Goal: Check status

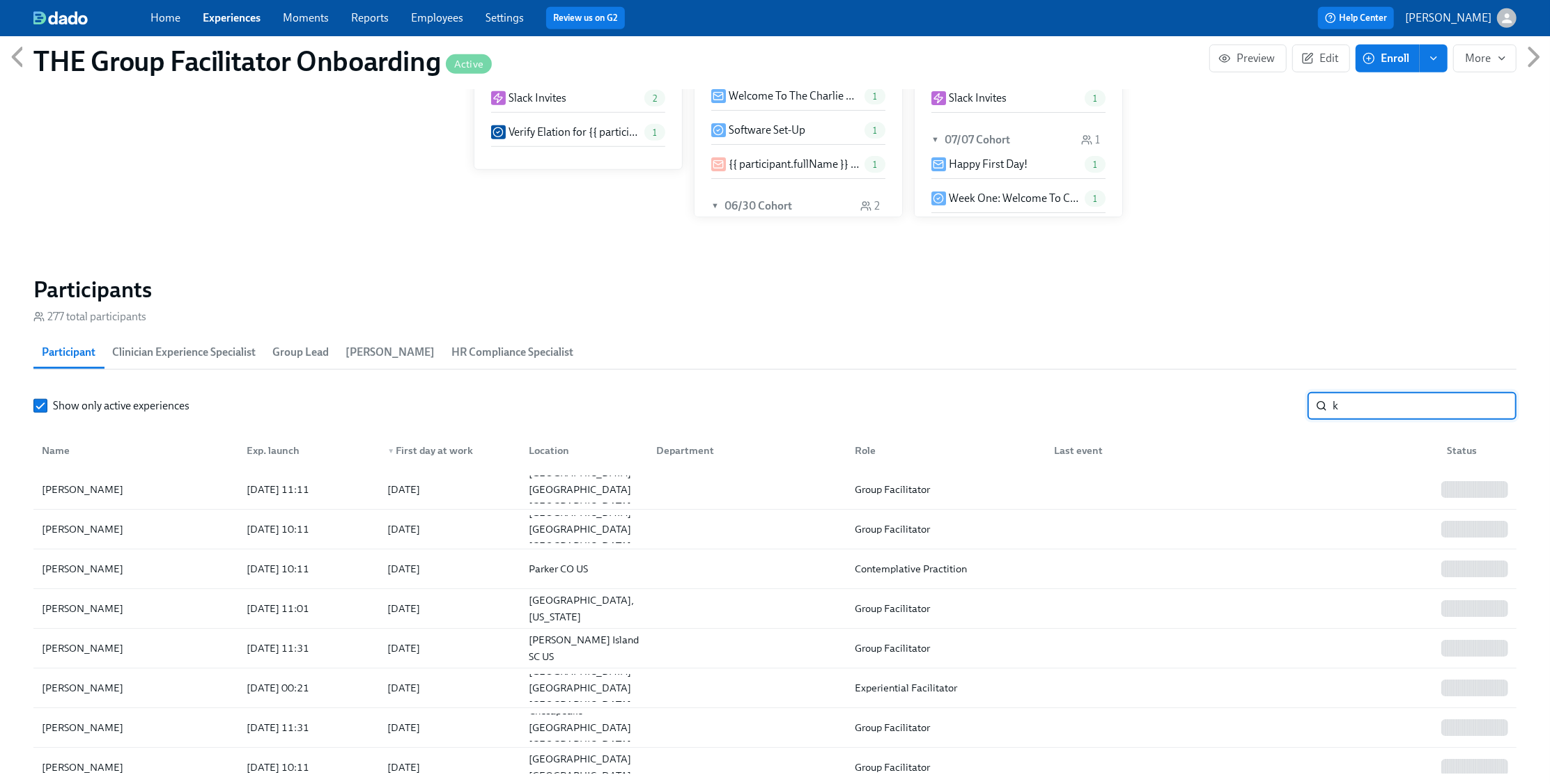
click at [1354, 403] on input "k" at bounding box center [1425, 406] width 184 height 28
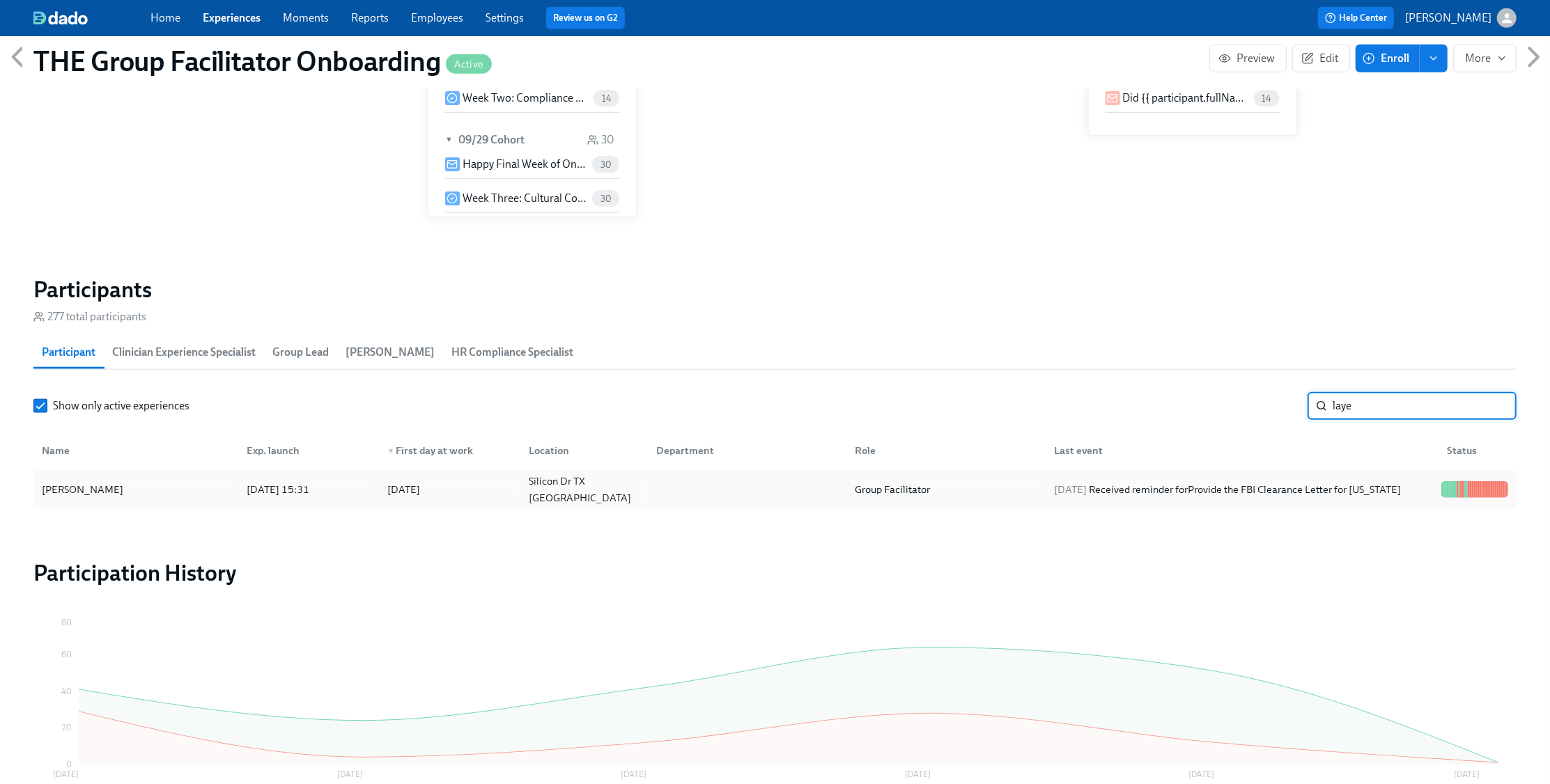
click at [1321, 484] on div "[DATE] Received reminder for Provide the FBI Clearance Letter for [US_STATE]" at bounding box center [1227, 489] width 358 height 16
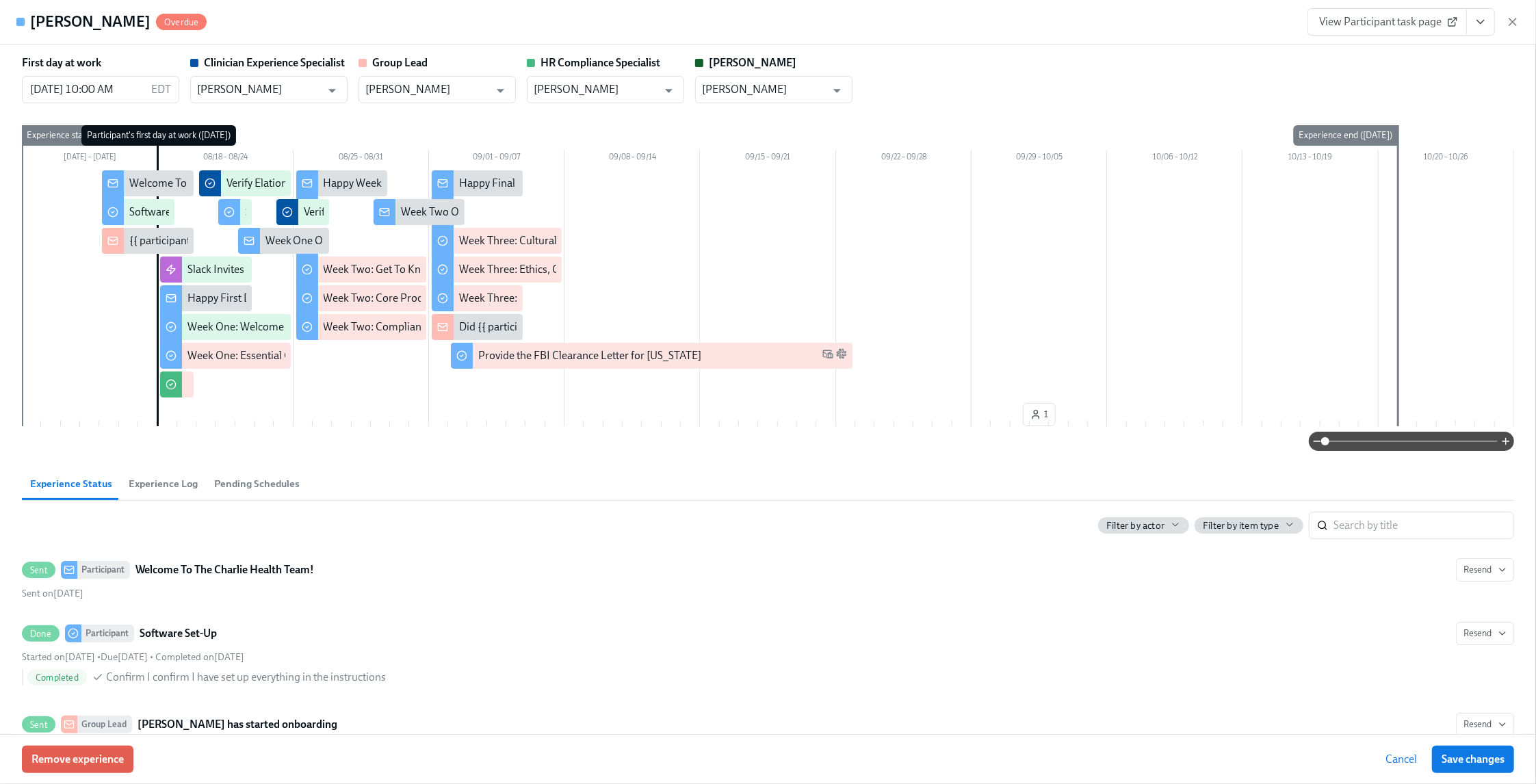
click at [1346, 17] on span "View Participant task page" at bounding box center [1387, 22] width 136 height 14
click at [1514, 20] on icon "button" at bounding box center [1512, 22] width 7 height 7
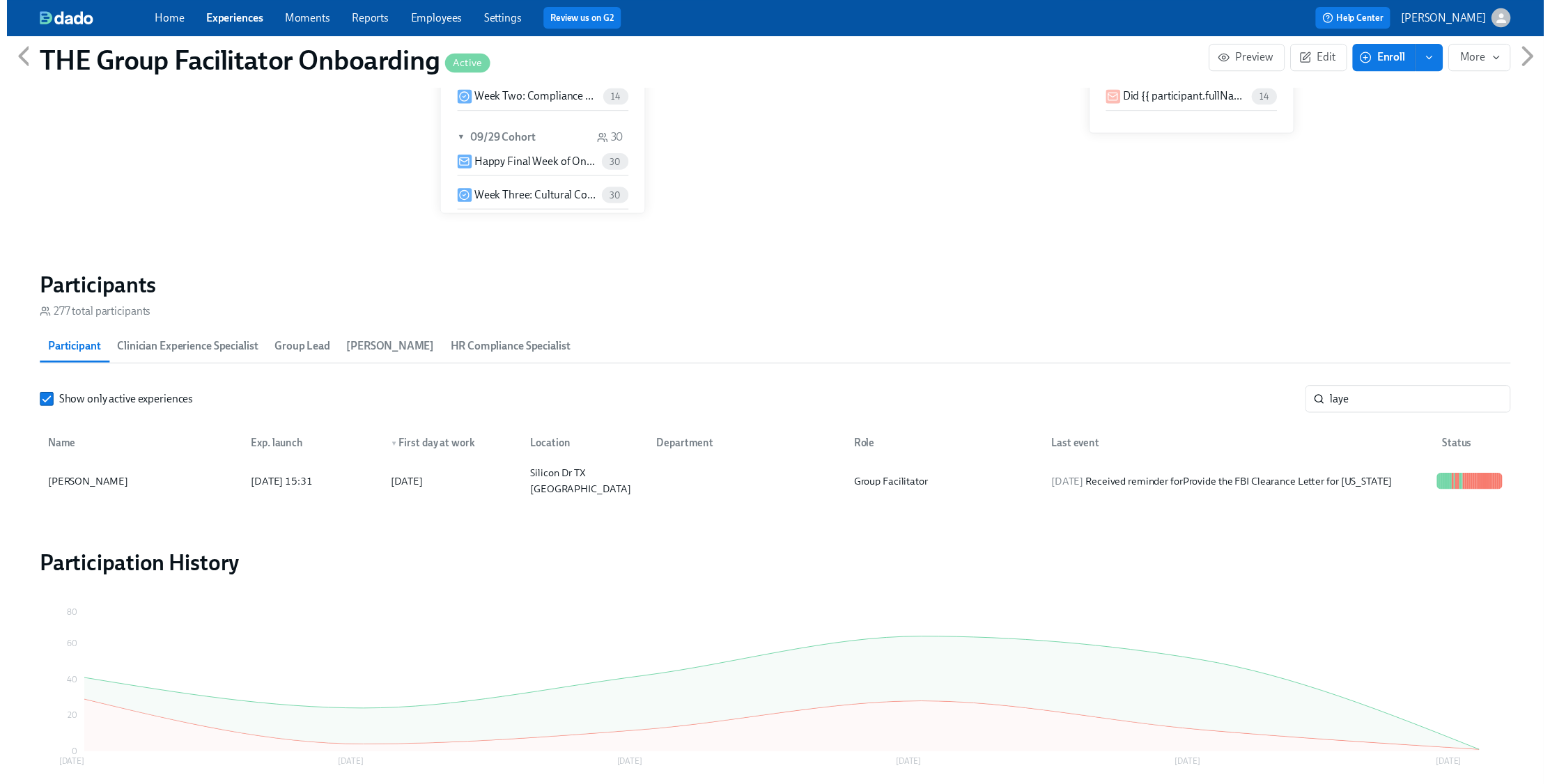
scroll to position [0, 19406]
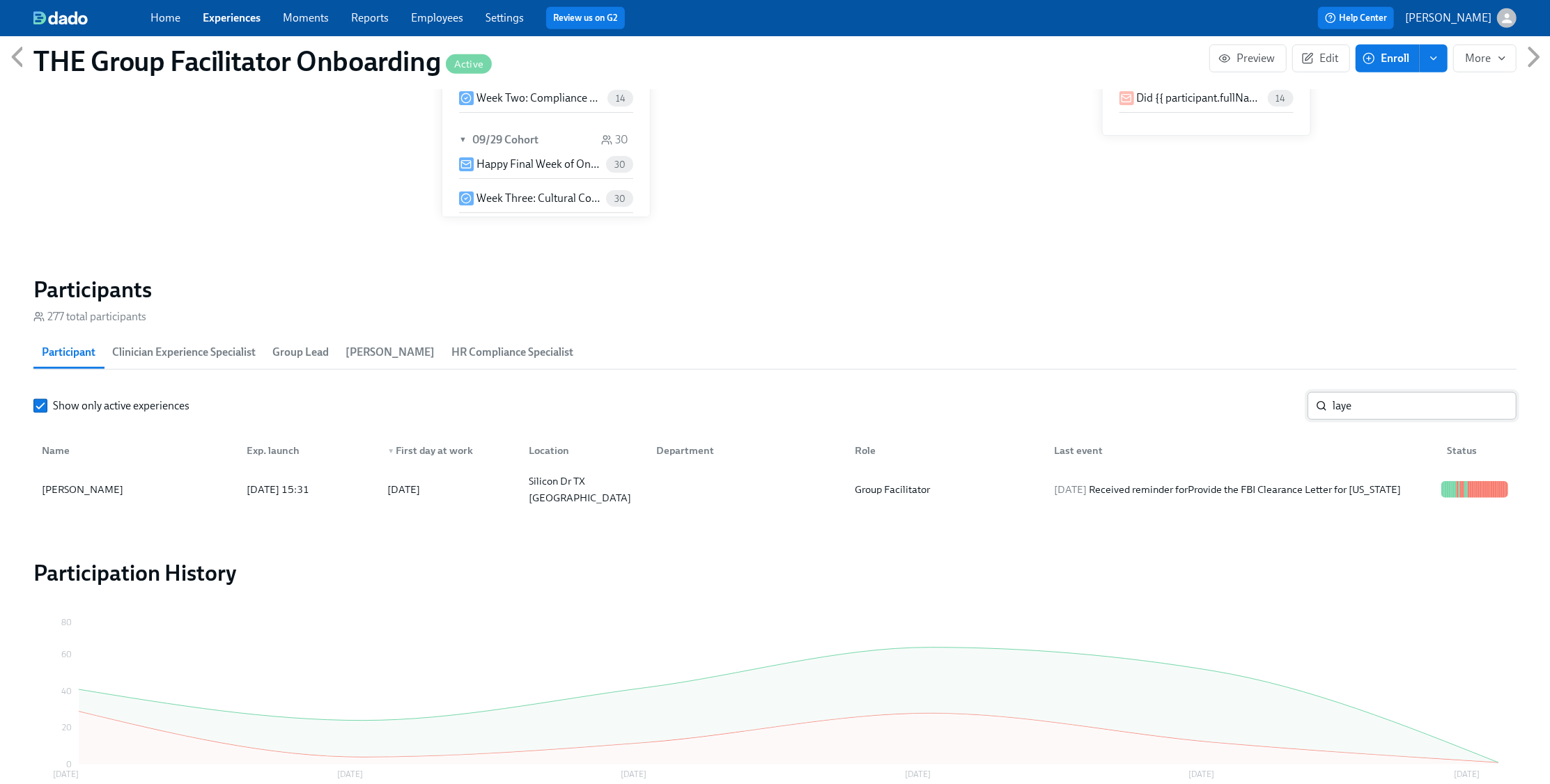
click at [1351, 395] on input "laye" at bounding box center [1425, 406] width 184 height 28
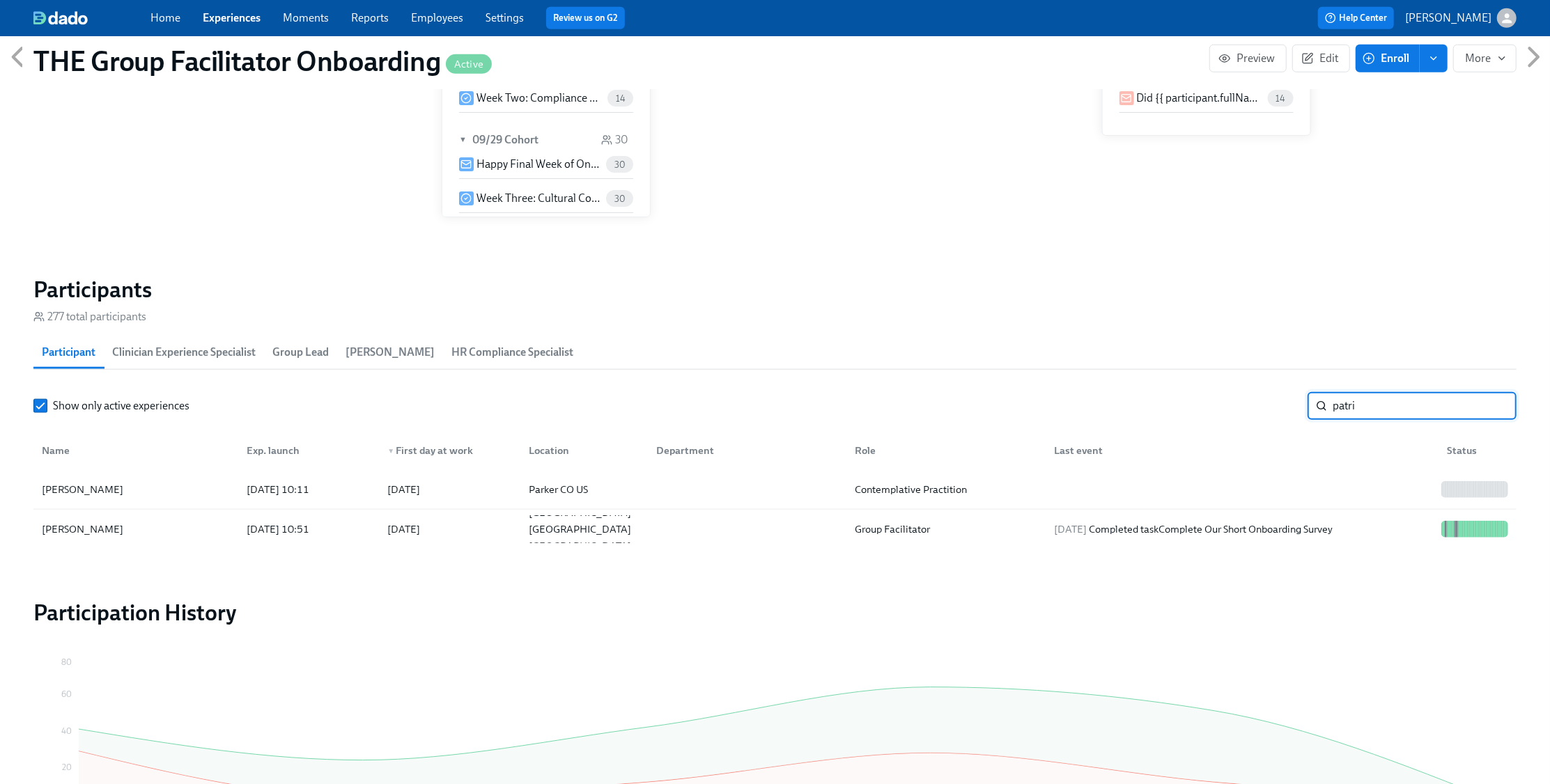
click at [1414, 405] on input "patri" at bounding box center [1425, 406] width 184 height 28
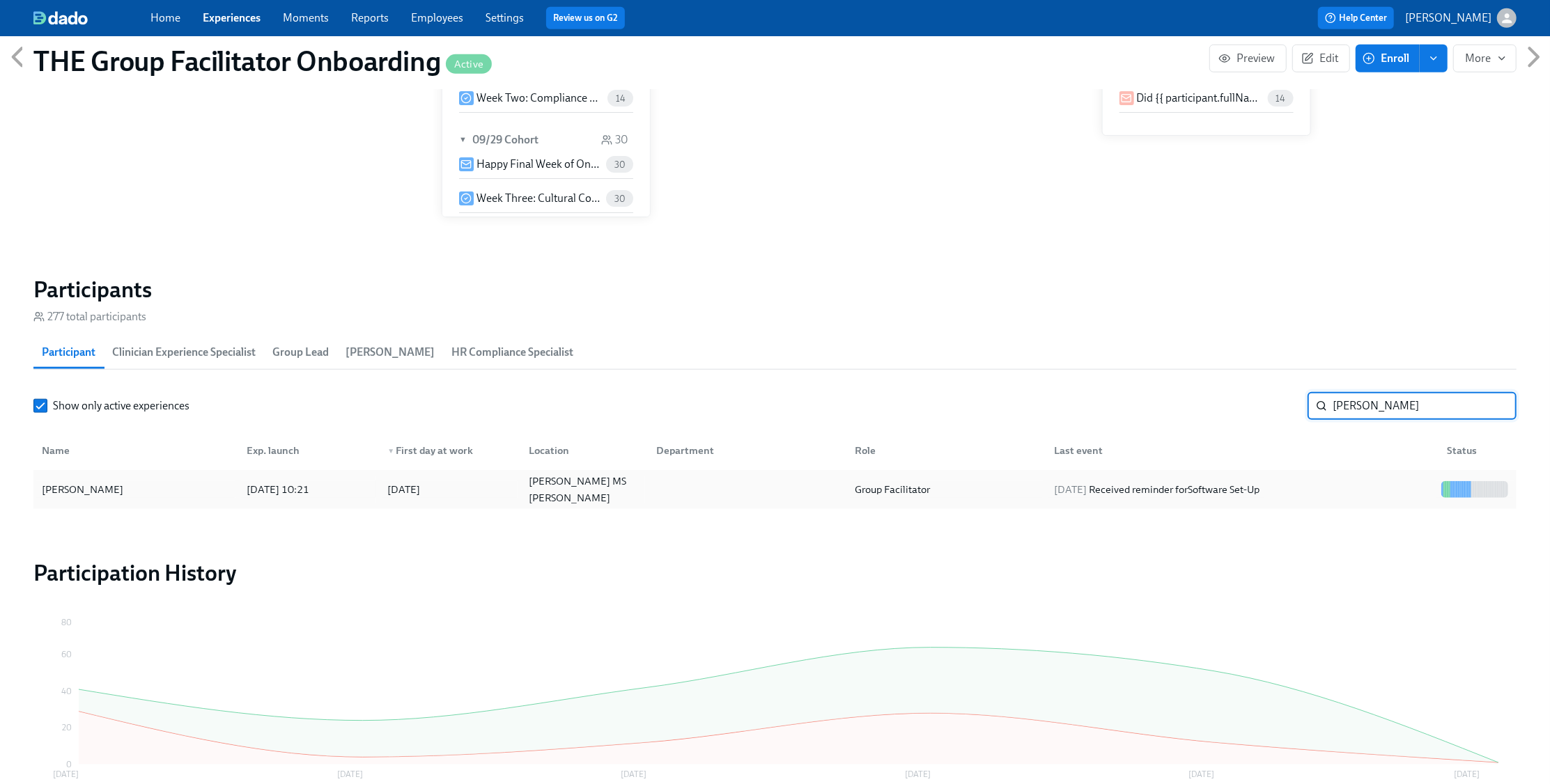
type input "[PERSON_NAME]"
click at [1386, 498] on div "[DATE] Received reminder for Software Set-Up" at bounding box center [1239, 490] width 393 height 28
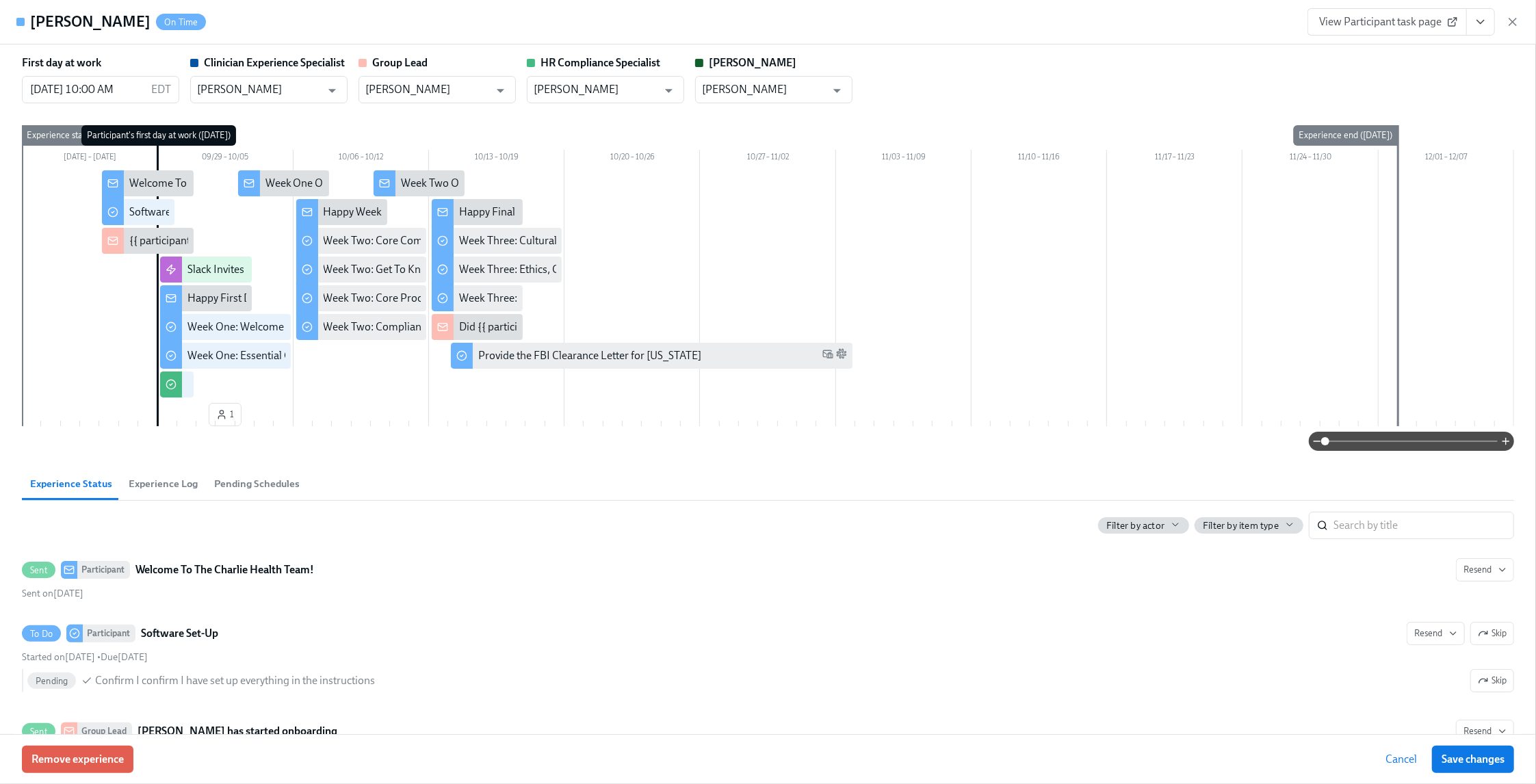
click at [1411, 22] on span "View Participant task page" at bounding box center [1387, 22] width 136 height 14
click at [1517, 22] on icon "button" at bounding box center [1513, 22] width 14 height 14
